Goal: Transaction & Acquisition: Purchase product/service

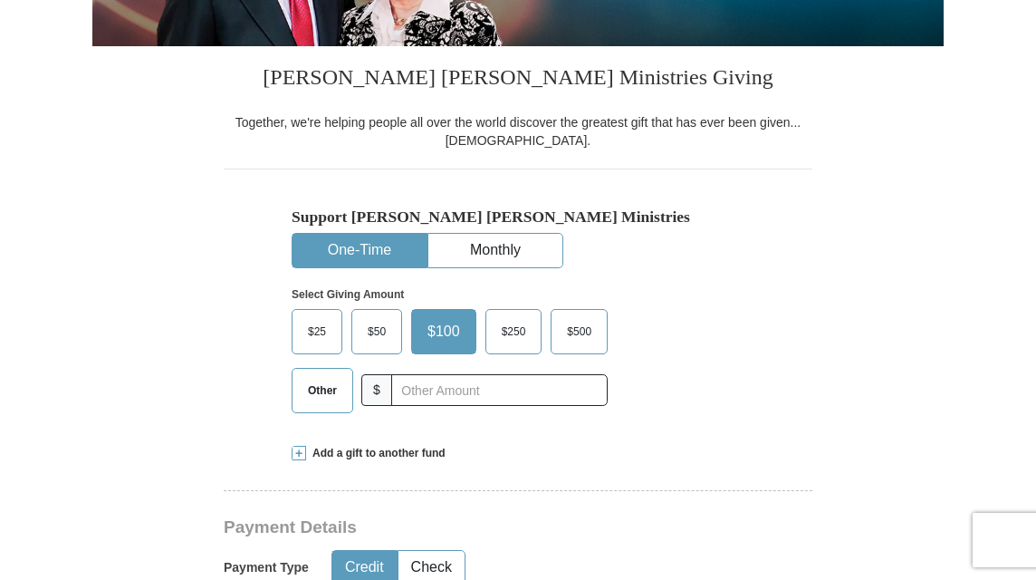
scroll to position [391, 0]
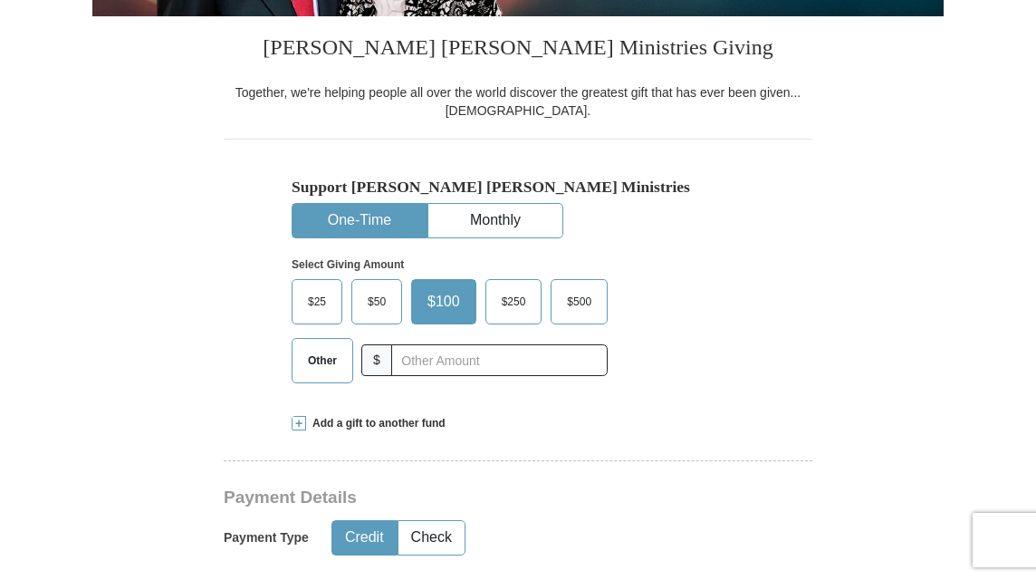
click at [316, 374] on span "Other" at bounding box center [322, 360] width 47 height 27
click at [0, 0] on input "Other" at bounding box center [0, 0] width 0 height 0
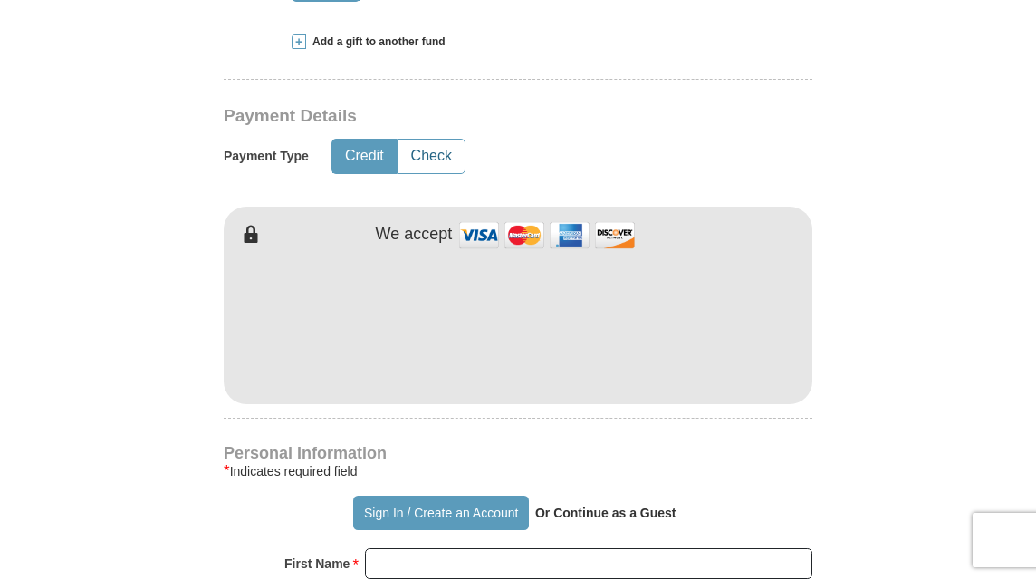
scroll to position [773, 0]
type input "45.00"
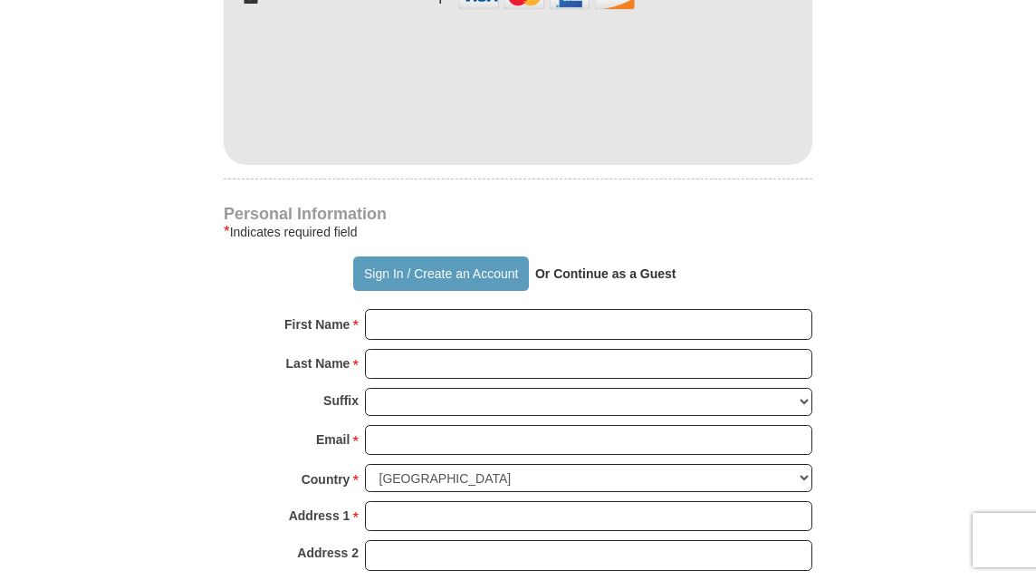
scroll to position [1013, 0]
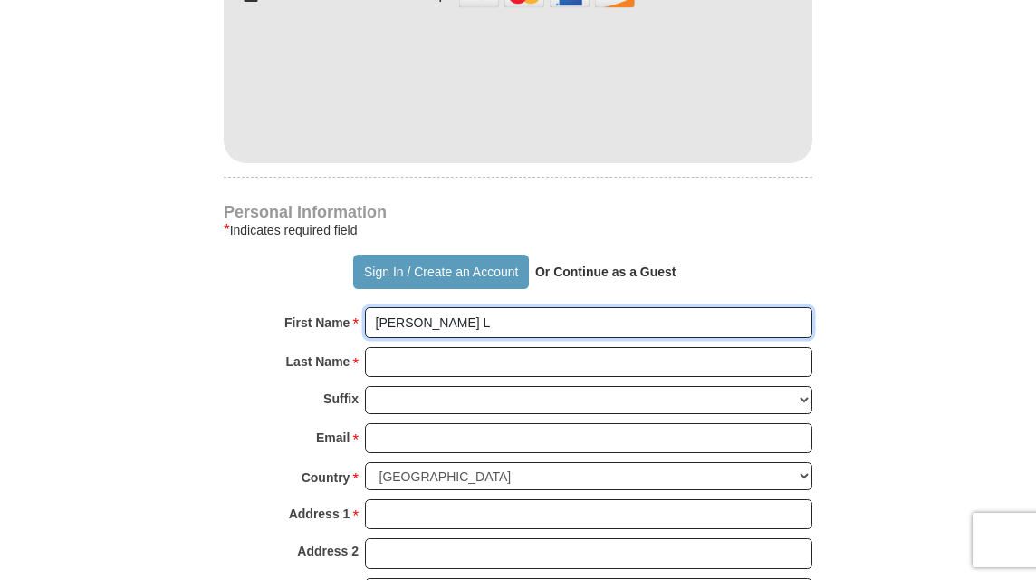
type input "[PERSON_NAME] L"
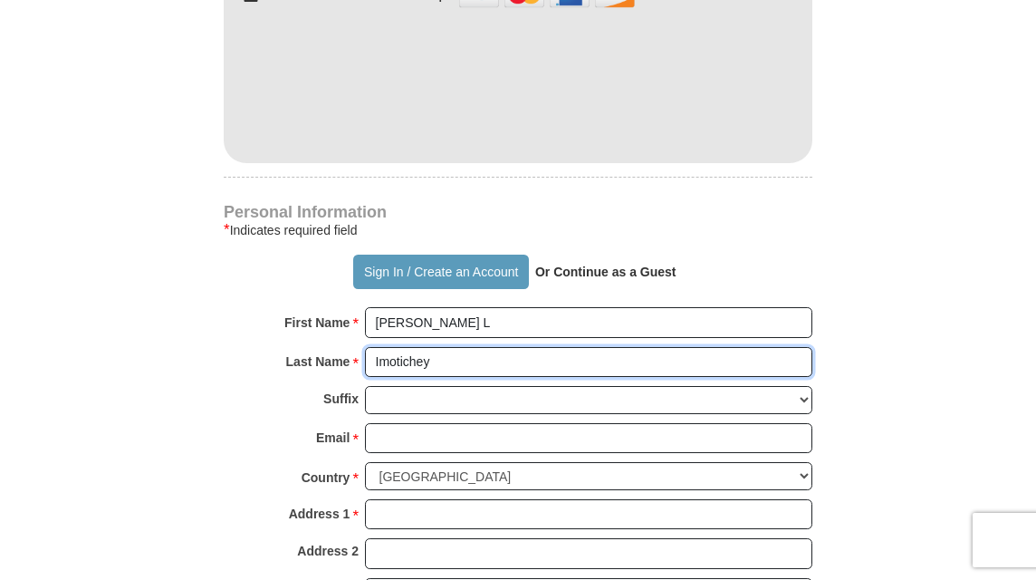
type input "Imotichey"
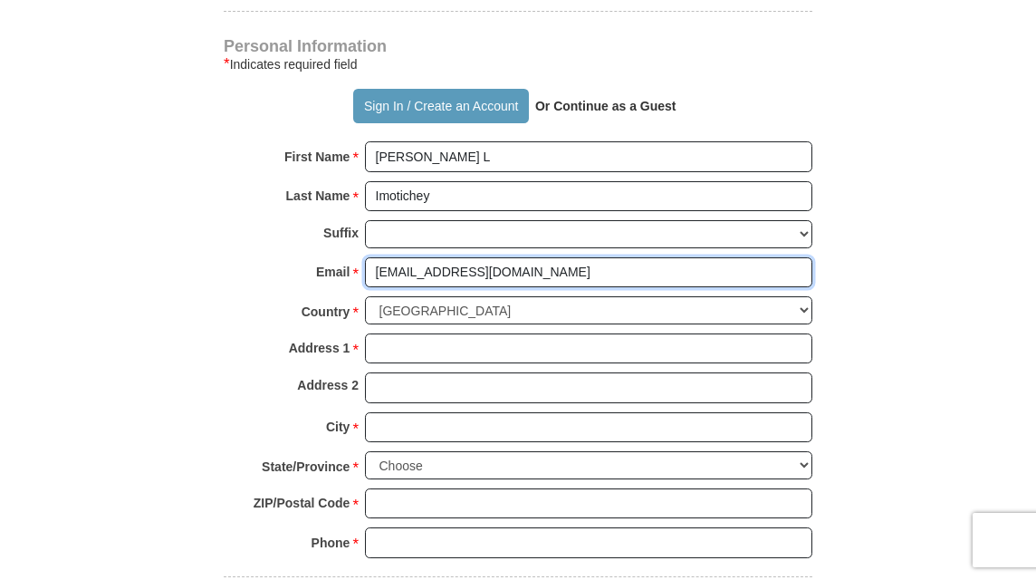
scroll to position [1186, 0]
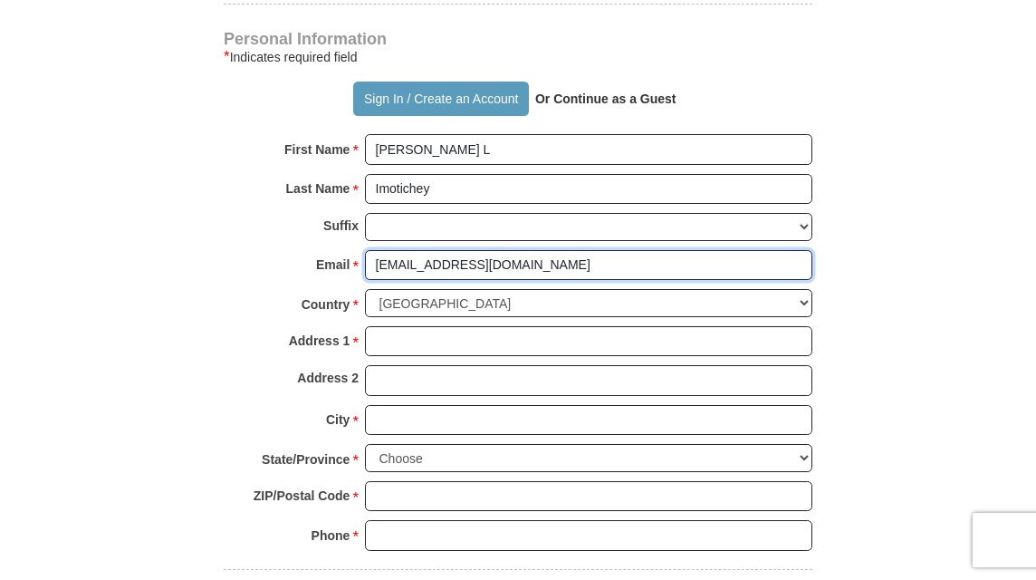
type input "[EMAIL_ADDRESS][DOMAIN_NAME]"
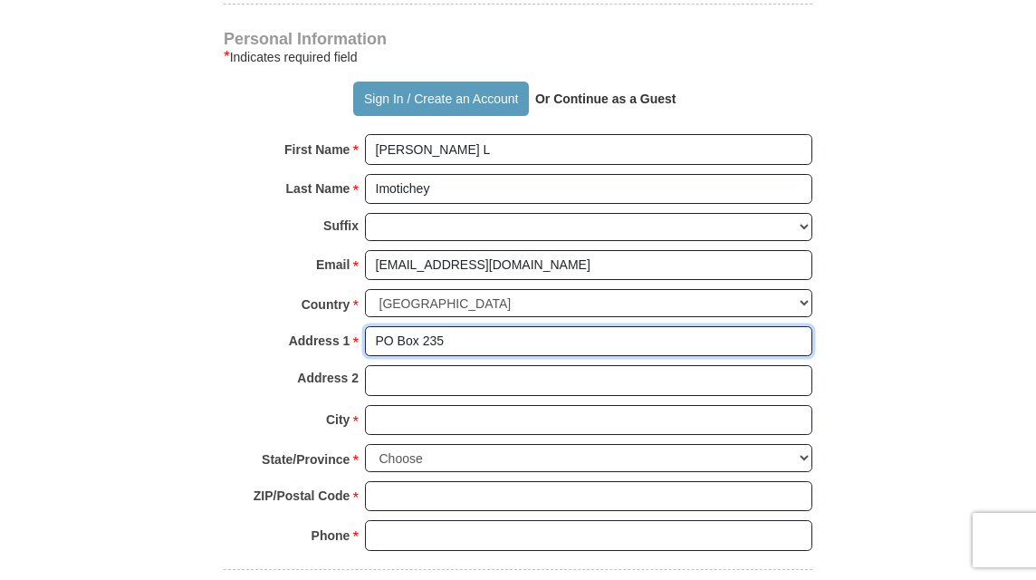
type input "PO Box 235"
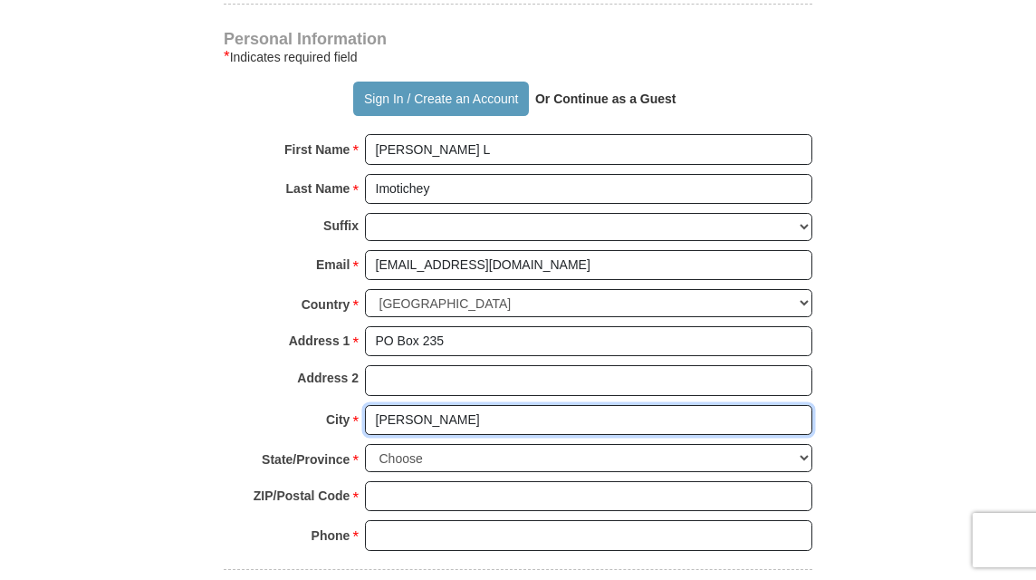
type input "[PERSON_NAME]"
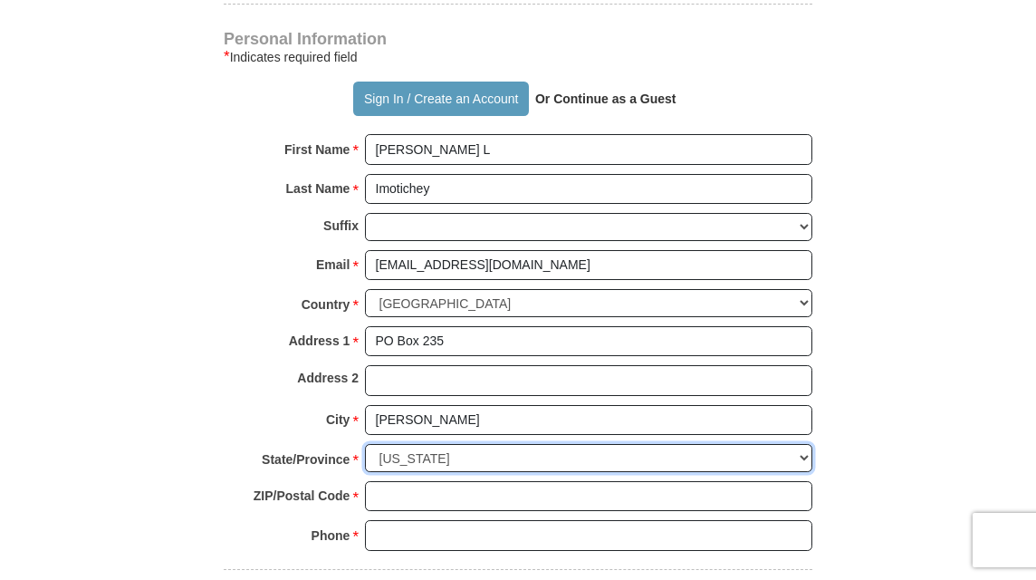
select select "OK"
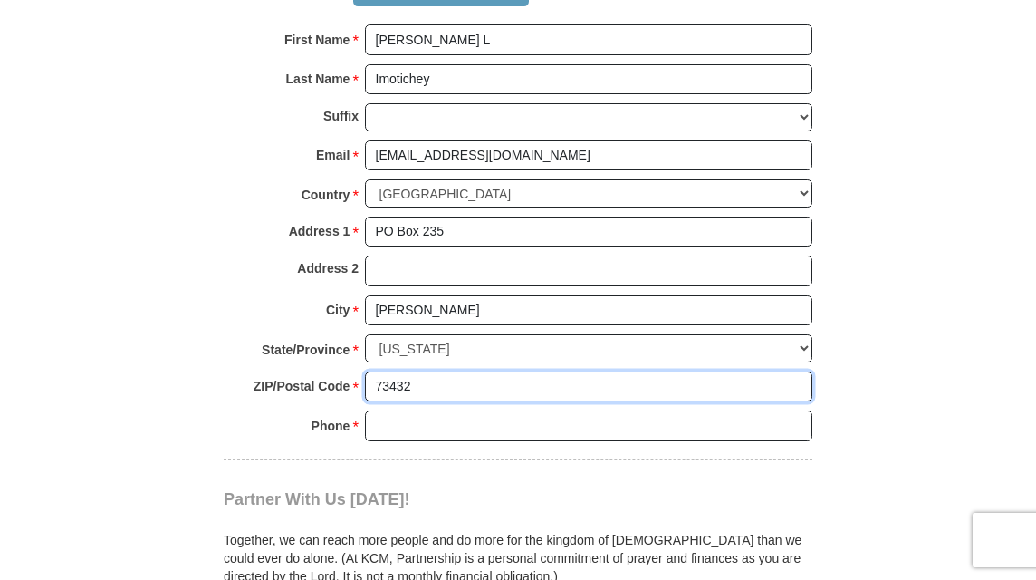
scroll to position [1295, 0]
type input "73432"
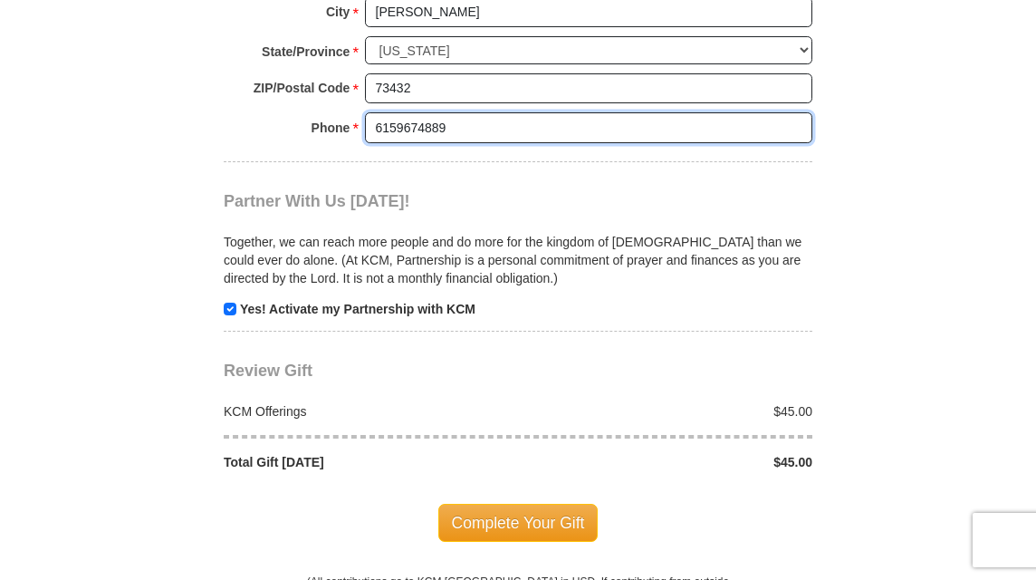
scroll to position [1635, 0]
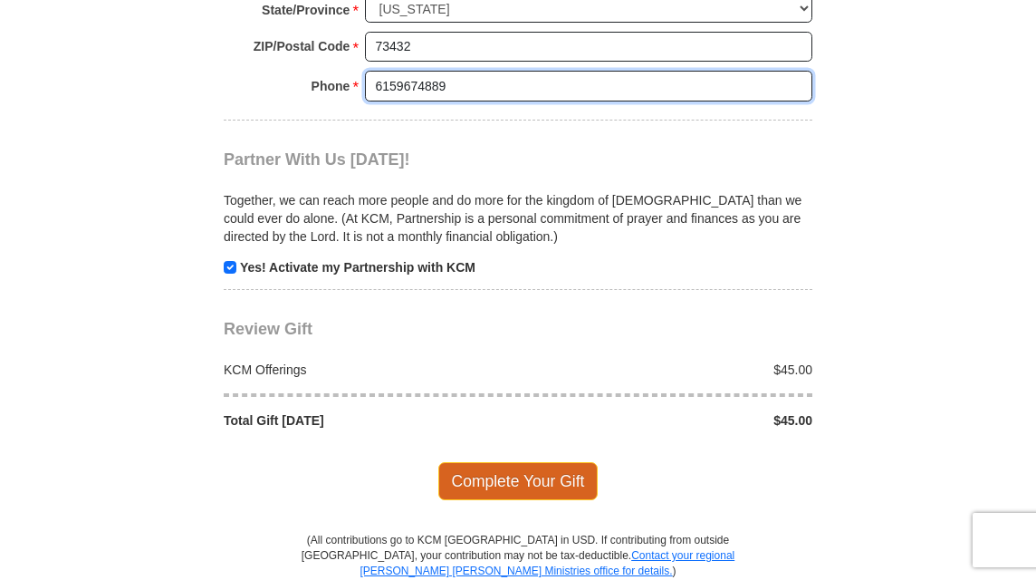
type input "6159674889"
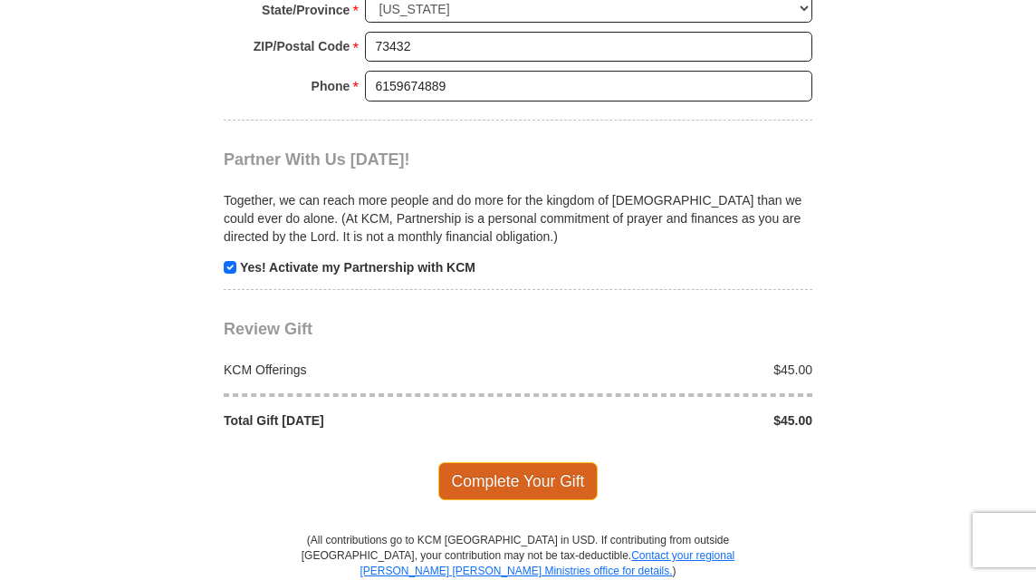
click at [538, 489] on span "Complete Your Gift" at bounding box center [518, 481] width 160 height 38
